Goal: Task Accomplishment & Management: Manage account settings

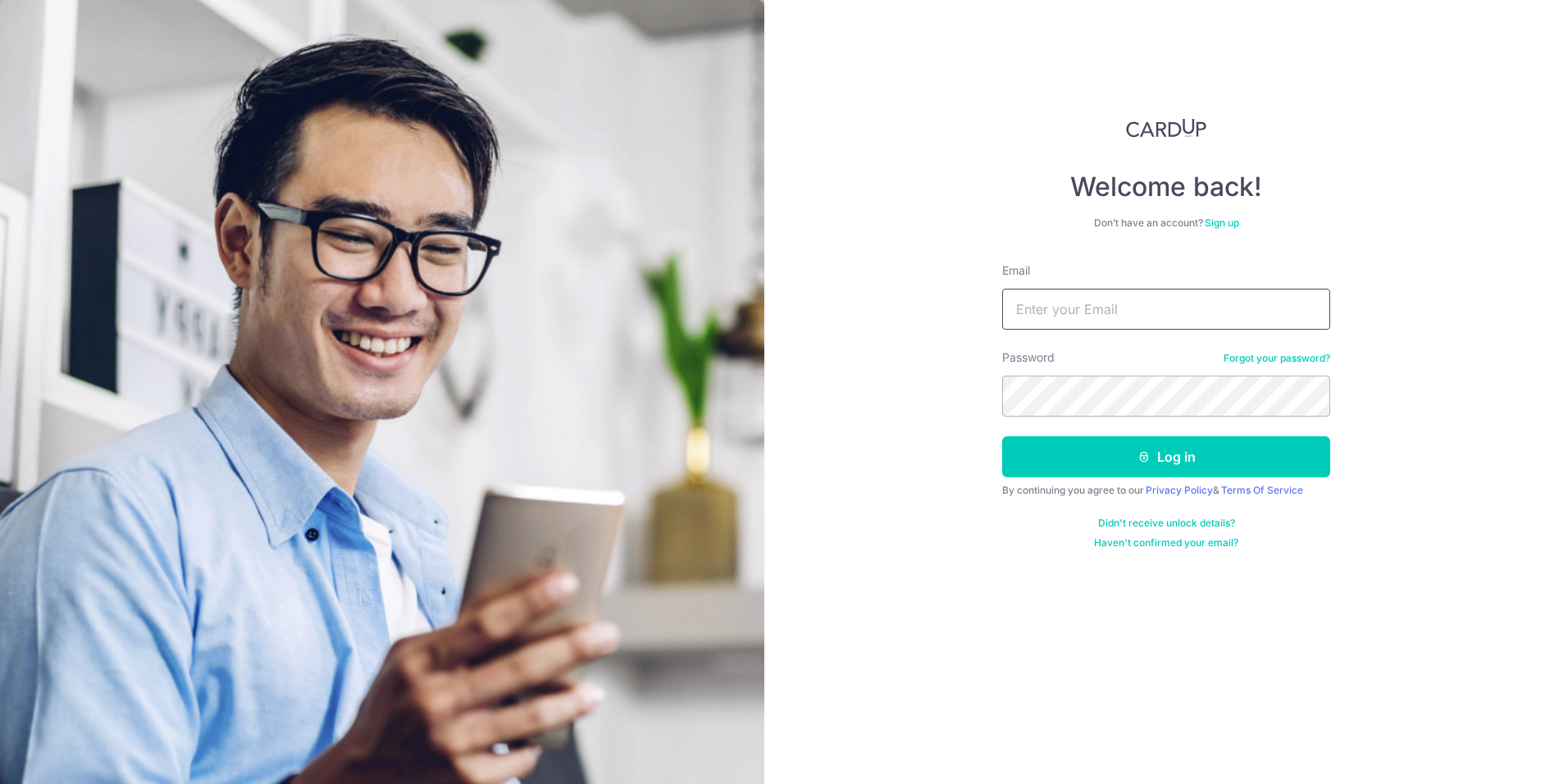
click at [1078, 321] on input "Email" at bounding box center [1166, 309] width 328 height 41
type input "[EMAIL_ADDRESS][DOMAIN_NAME]"
click at [1002, 437] on button "Log in" at bounding box center [1166, 457] width 328 height 41
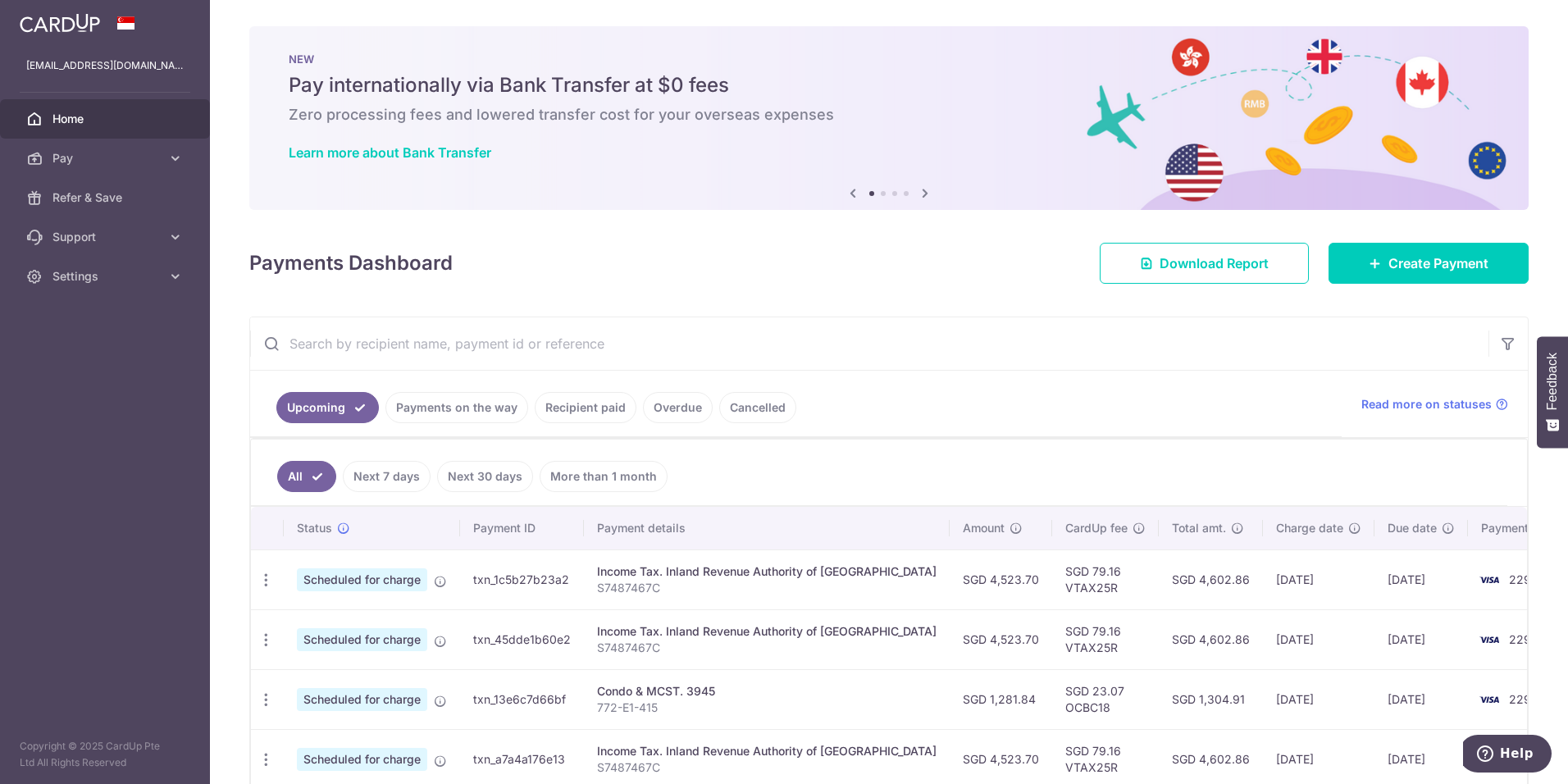
click at [602, 412] on link "Recipient paid" at bounding box center [585, 407] width 102 height 31
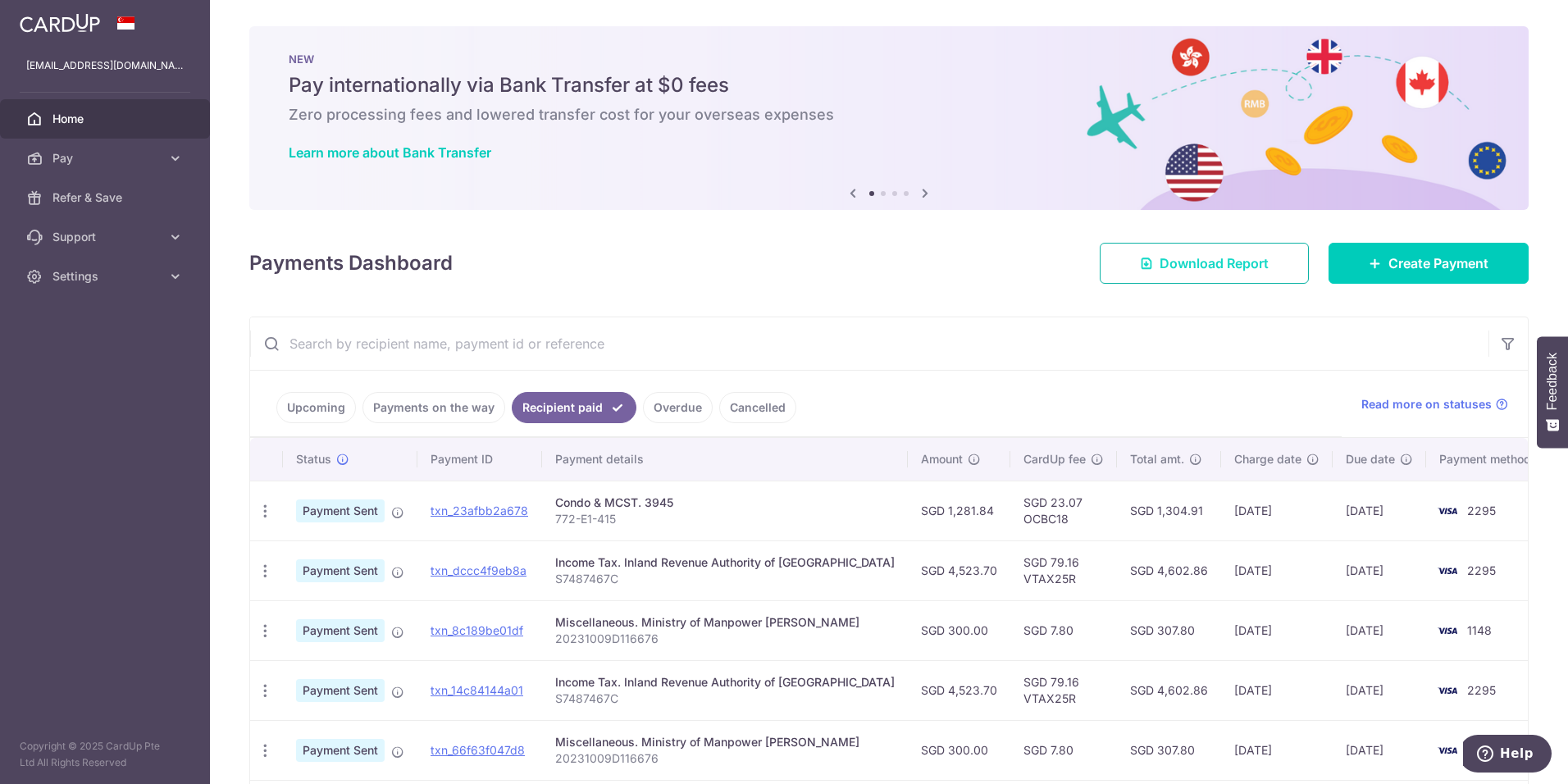
click at [1217, 266] on span "Download Report" at bounding box center [1214, 262] width 109 height 20
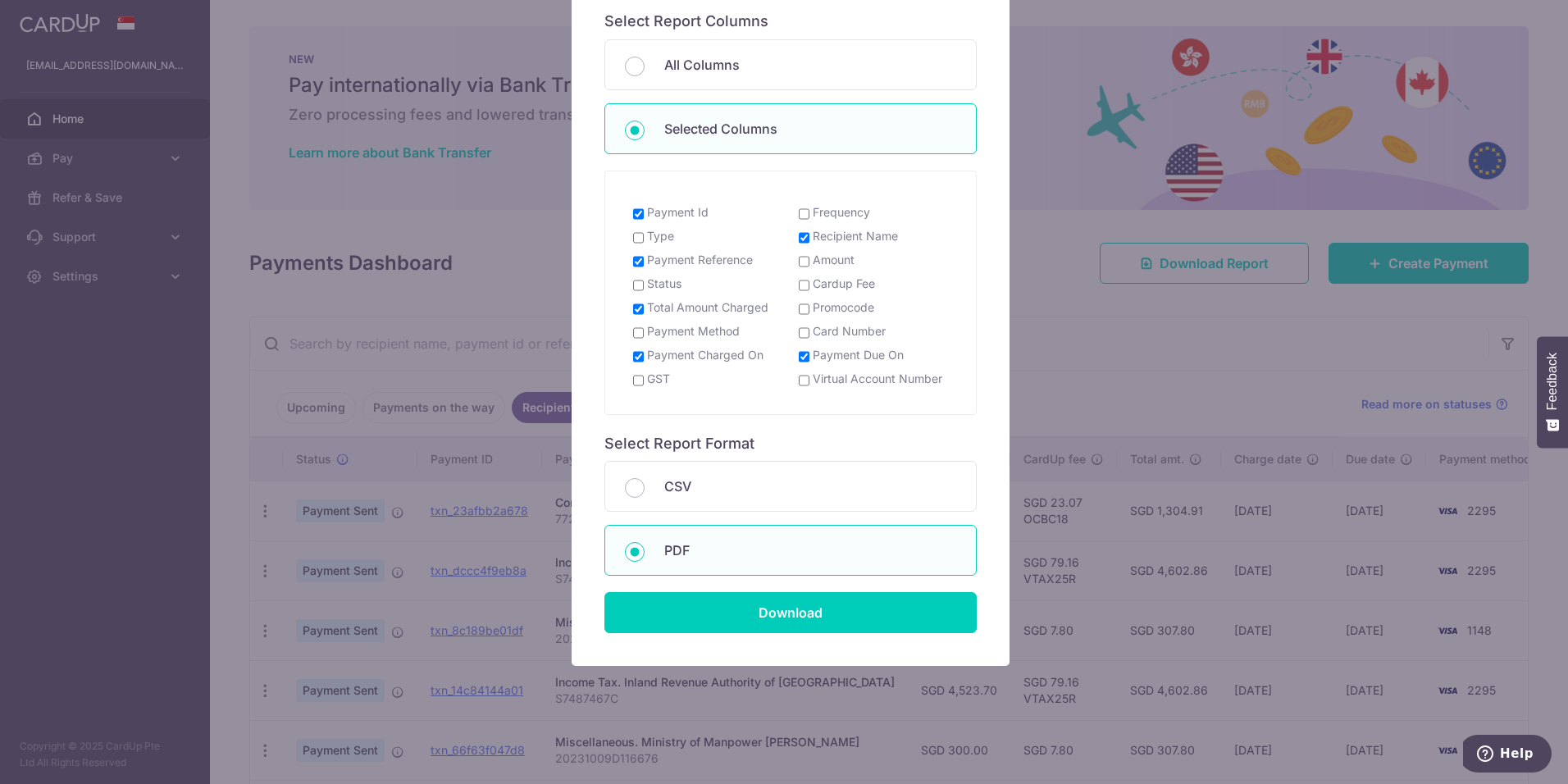
scroll to position [193, 0]
click at [822, 601] on input "Download" at bounding box center [790, 612] width 372 height 41
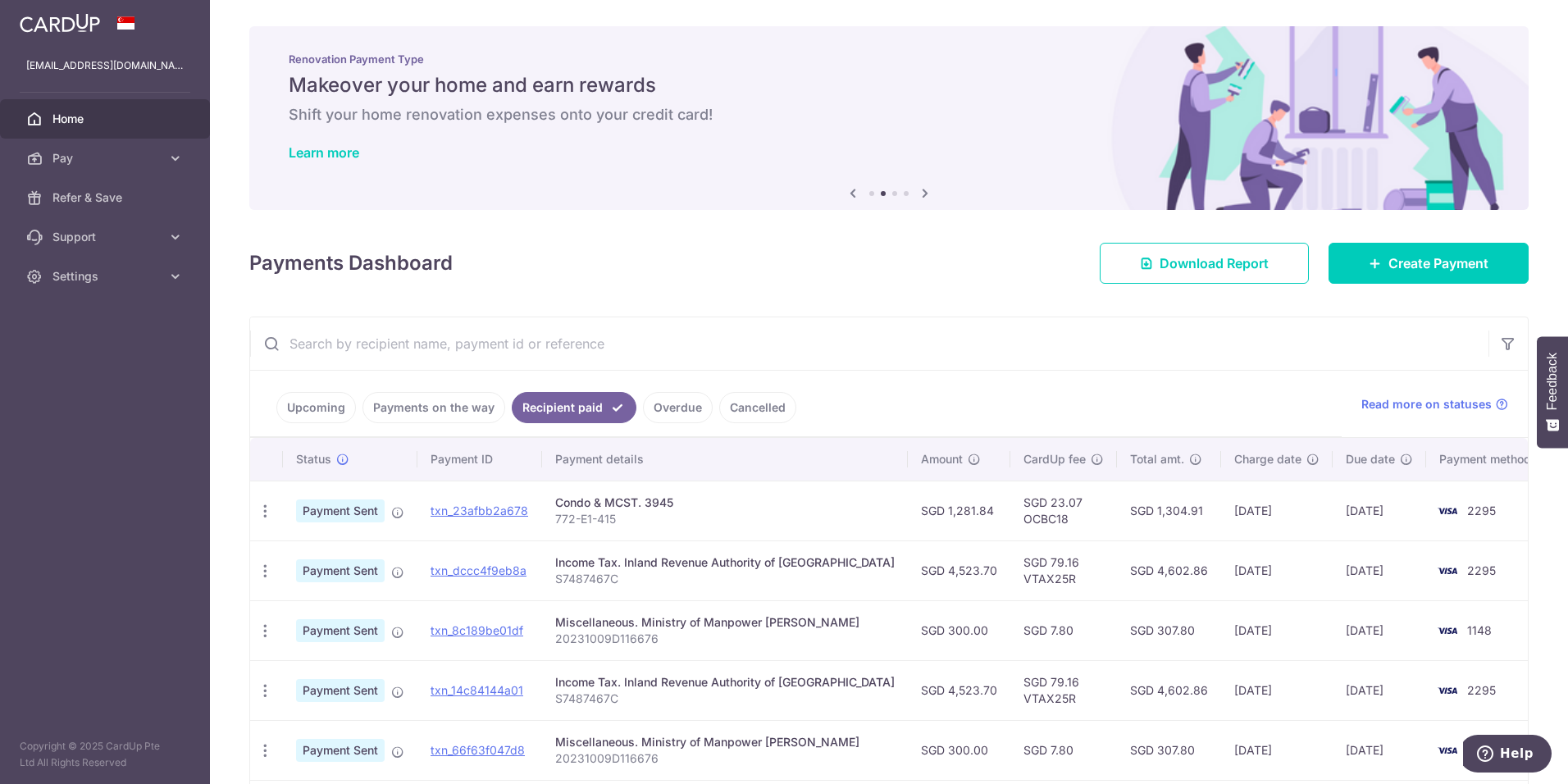
click at [1548, 311] on div "× Pause Schedule Pause all future payments in this series Pause just this one p…" at bounding box center [888, 392] width 1358 height 784
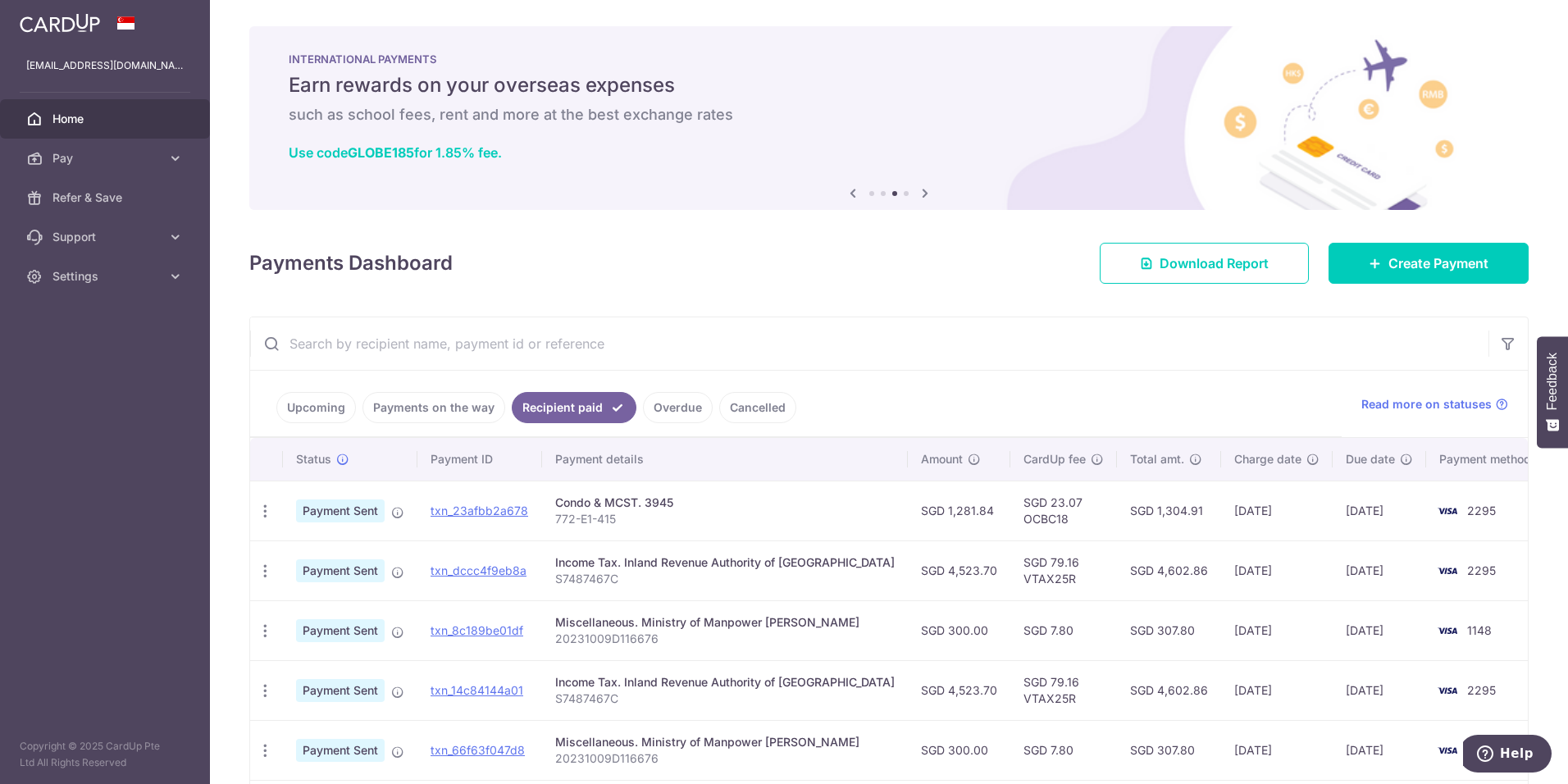
click at [1164, 365] on input "text" at bounding box center [869, 344] width 1238 height 53
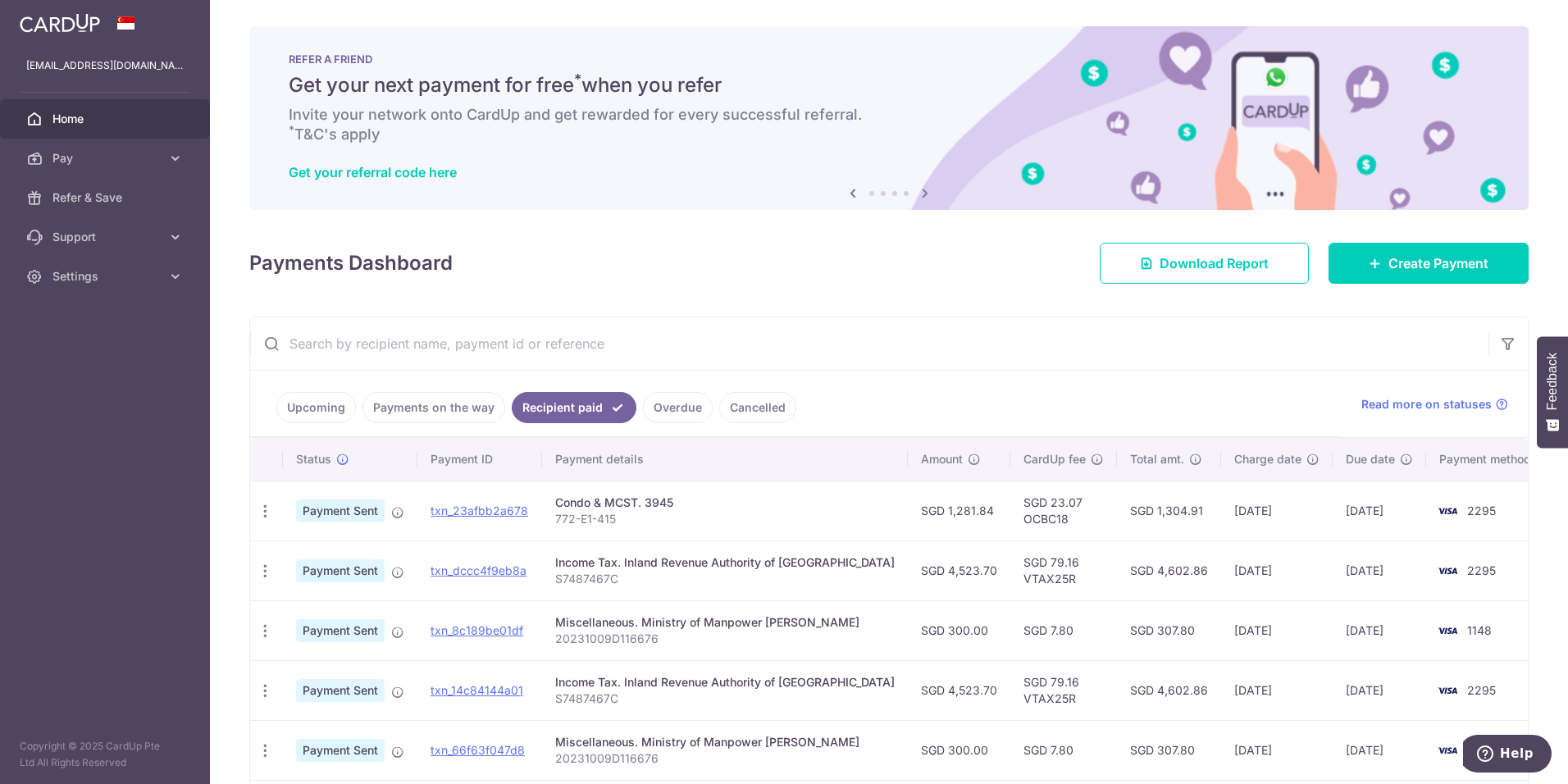
click at [1205, 355] on input "text" at bounding box center [869, 344] width 1238 height 53
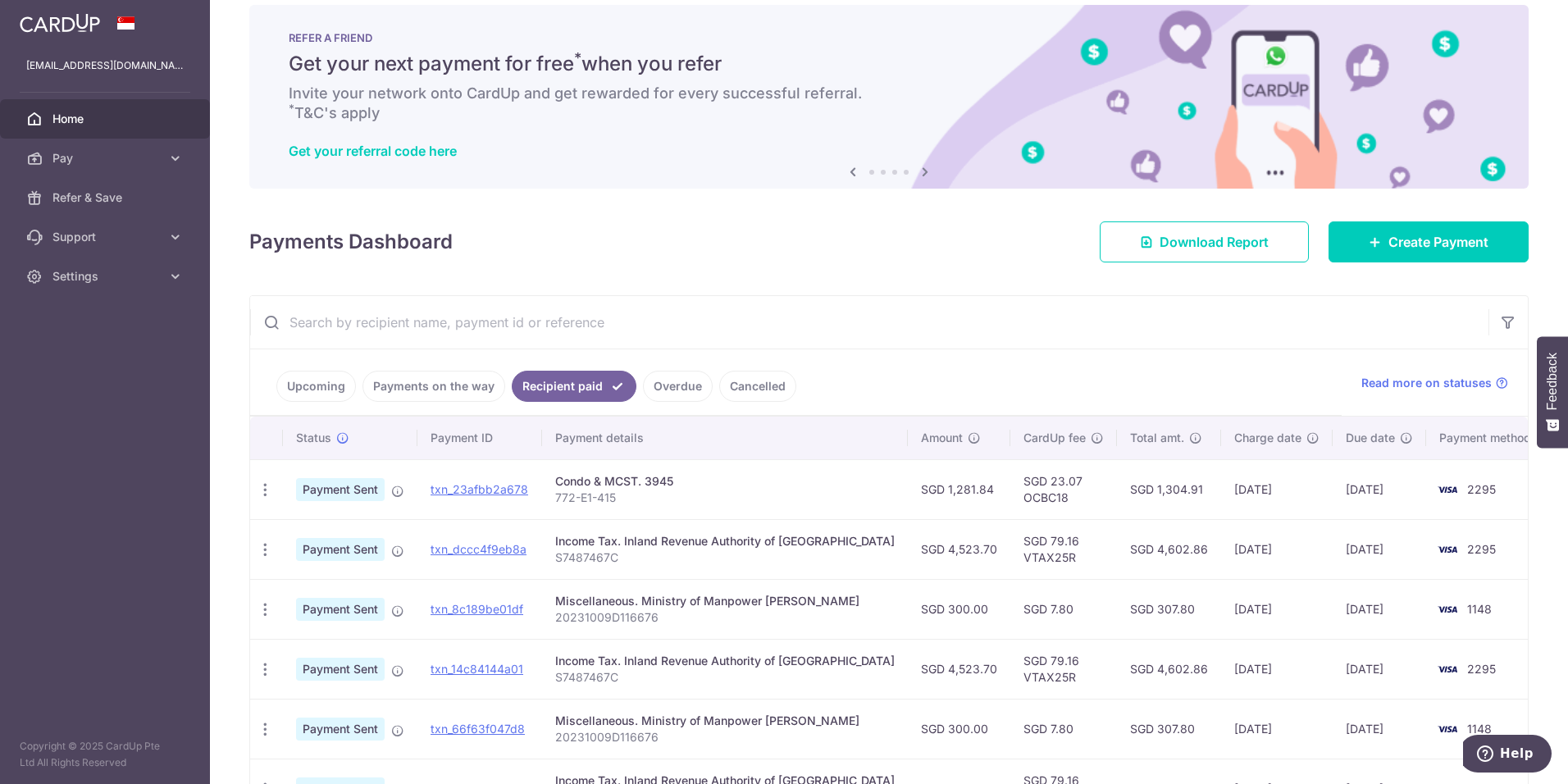
scroll to position [0, 0]
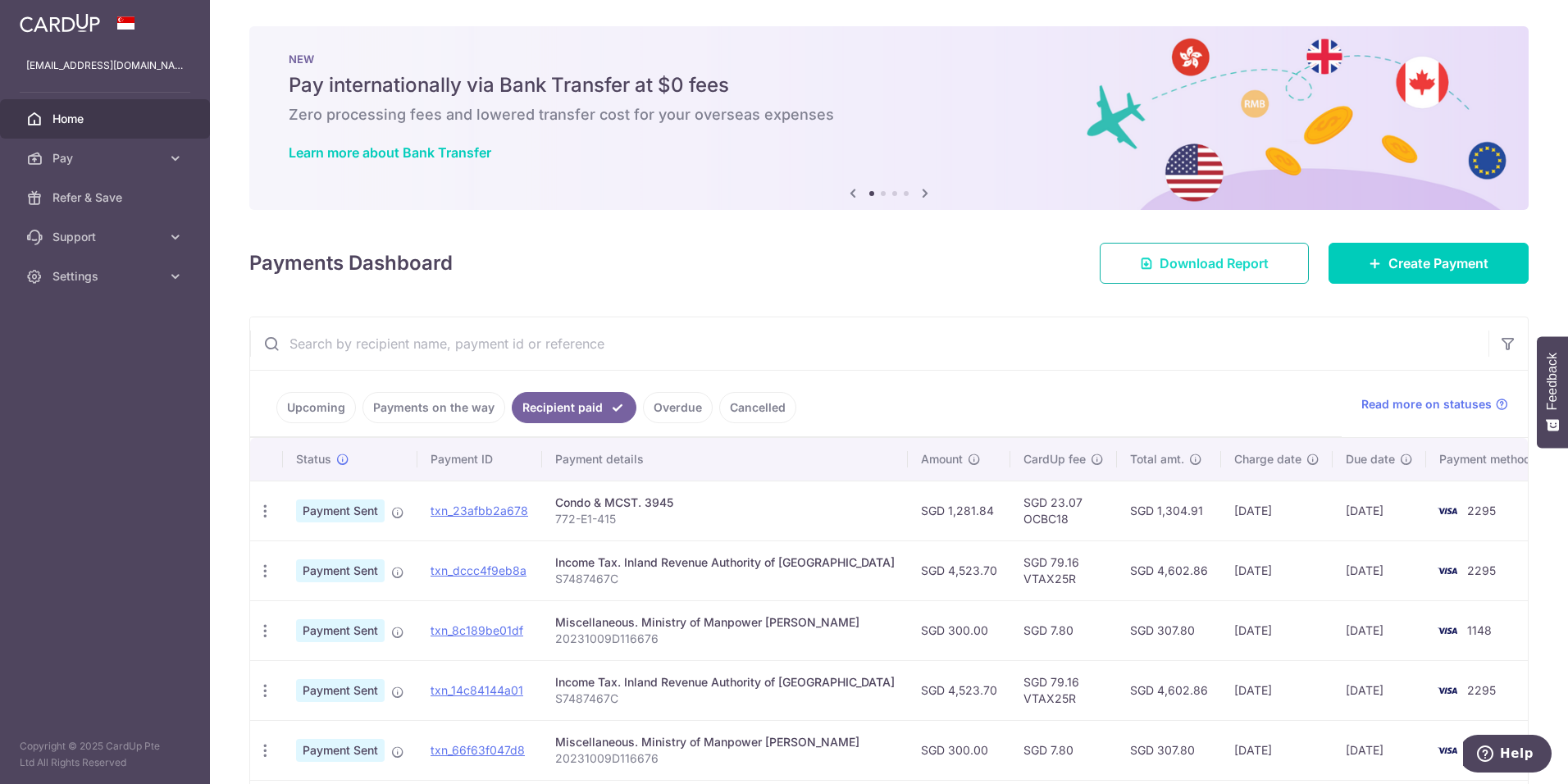
click at [1210, 262] on span "Download Report" at bounding box center [1214, 262] width 109 height 20
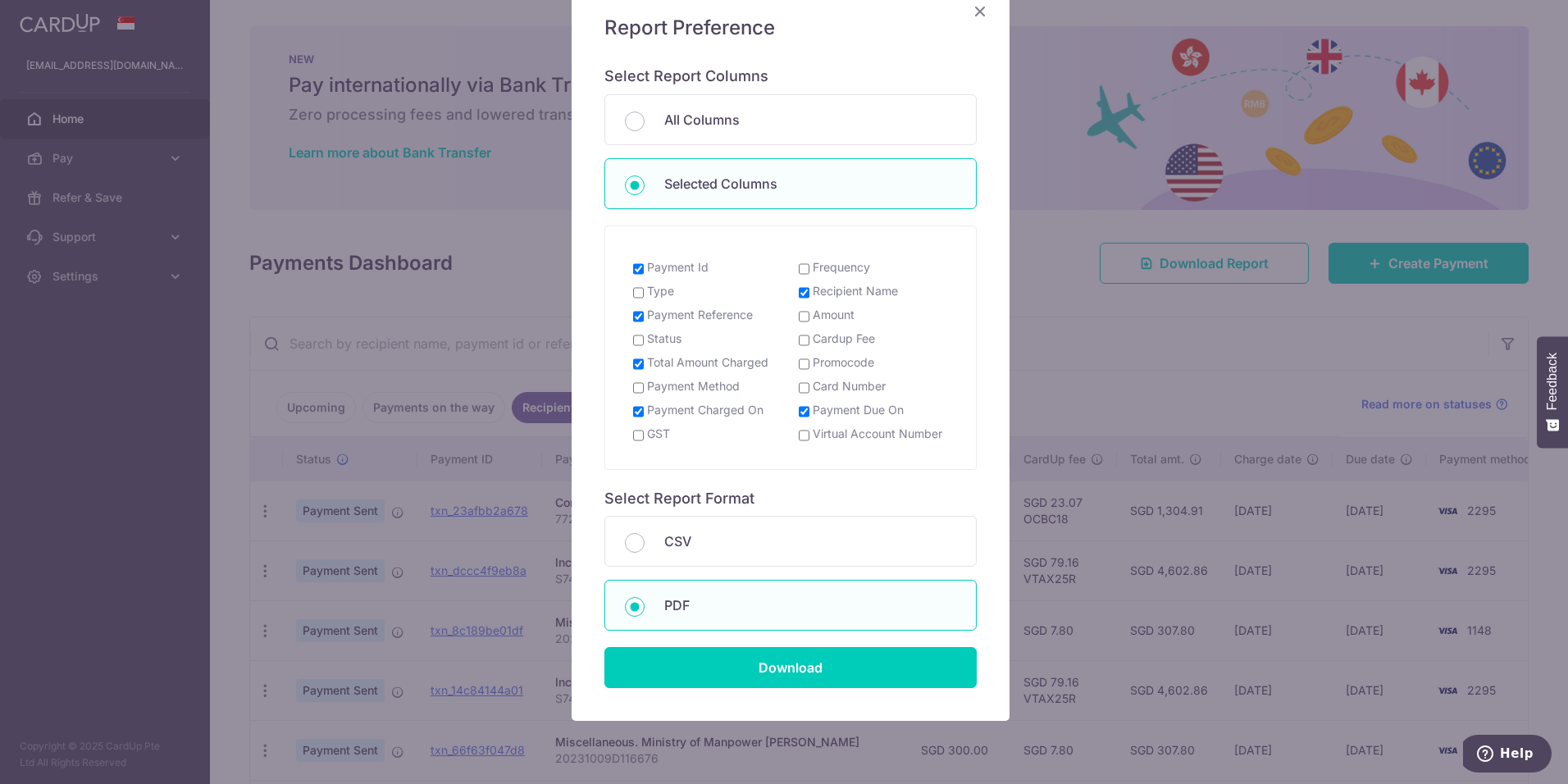
scroll to position [193, 0]
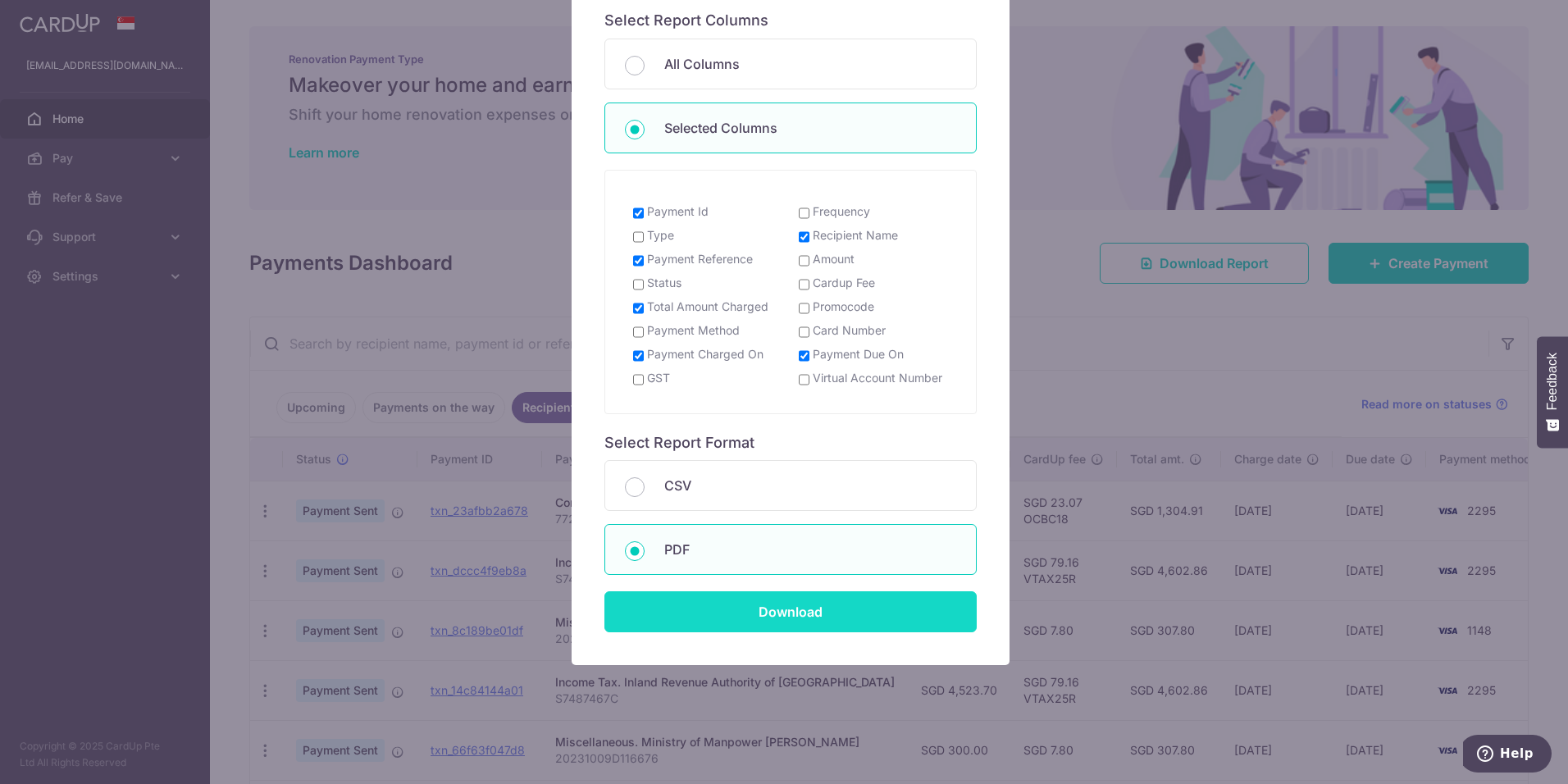
click at [826, 607] on input "Download" at bounding box center [790, 612] width 372 height 41
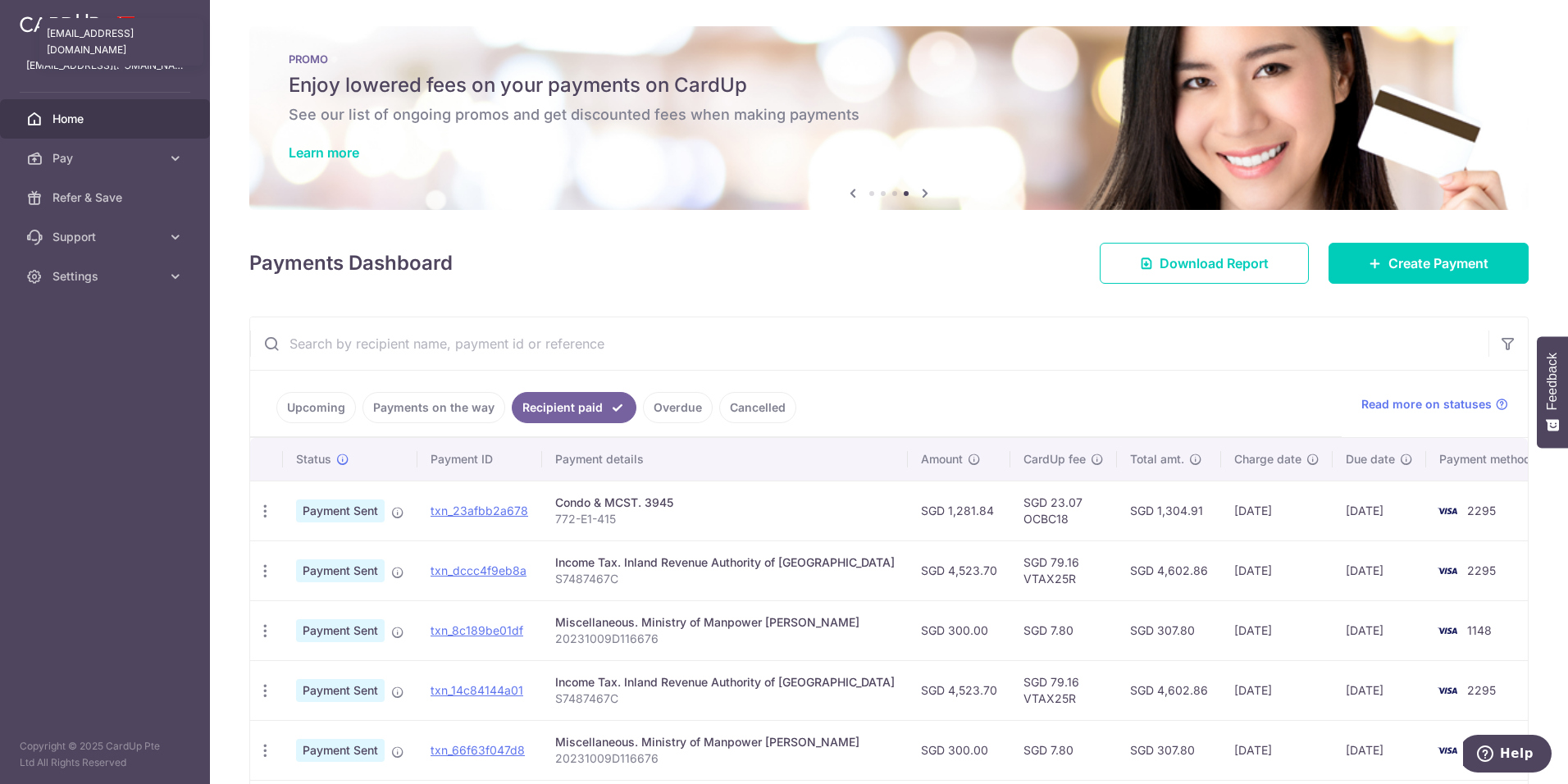
click at [110, 59] on p "[EMAIL_ADDRESS][DOMAIN_NAME]" at bounding box center [104, 65] width 157 height 16
click at [129, 25] on span at bounding box center [126, 22] width 20 height 13
click at [58, 126] on span "Home" at bounding box center [106, 118] width 108 height 16
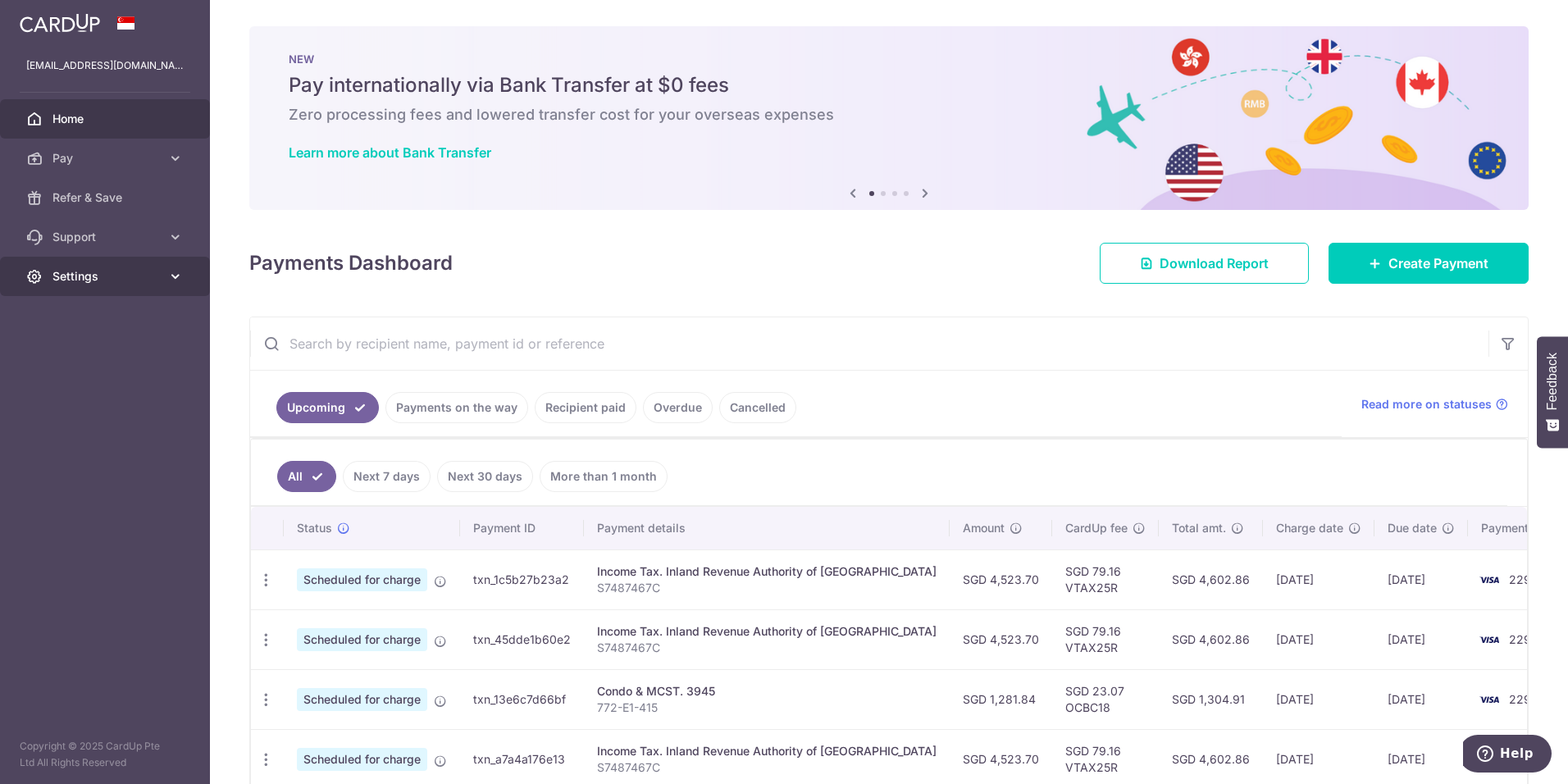
click at [178, 280] on icon at bounding box center [175, 276] width 16 height 16
click at [76, 351] on span "Logout" at bounding box center [106, 354] width 108 height 16
